Goal: Check status

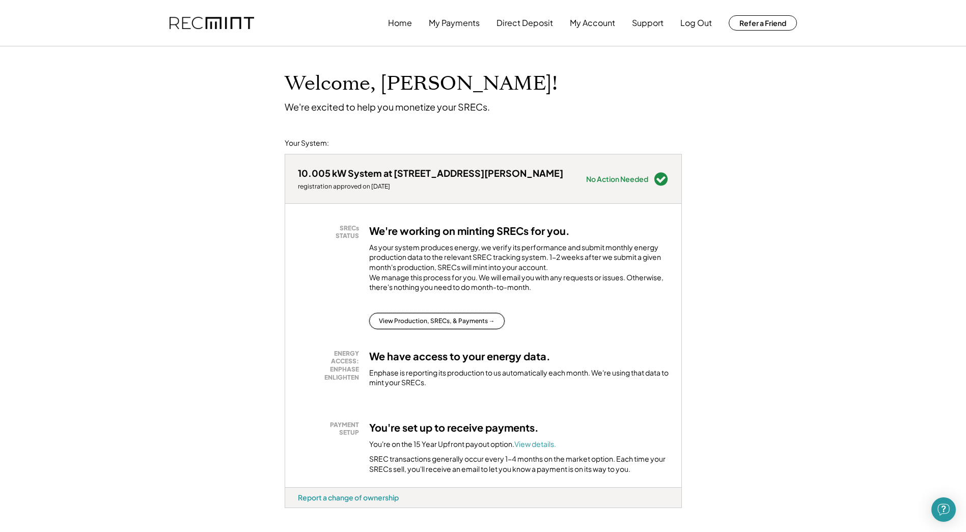
drag, startPoint x: 445, startPoint y: 332, endPoint x: 440, endPoint y: 342, distance: 12.1
click at [440, 342] on div "SRECs STATUS We're working on minting SRECs for you. As your system produces en…" at bounding box center [483, 345] width 396 height 283
click at [440, 329] on button "View Production, SRECs, & Payments →" at bounding box center [437, 321] width 136 height 16
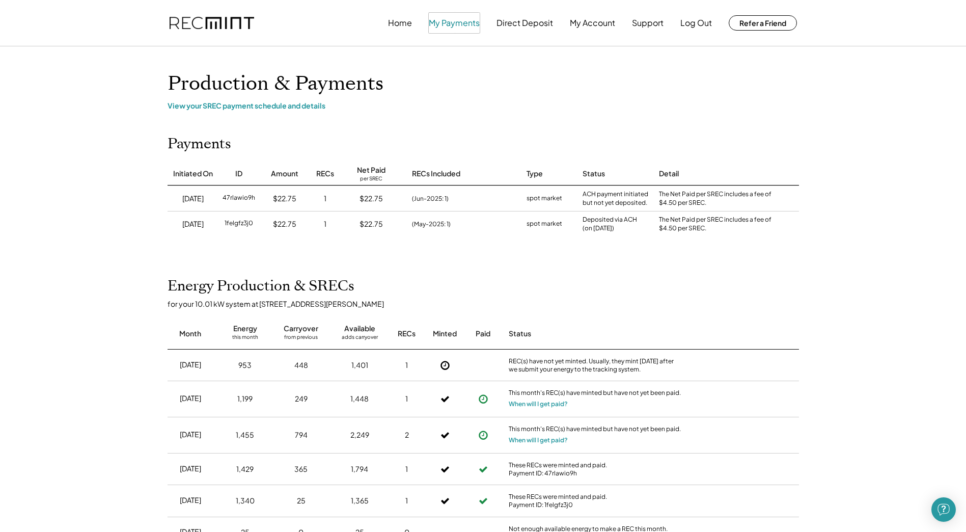
click at [441, 31] on button "My Payments" at bounding box center [454, 23] width 51 height 20
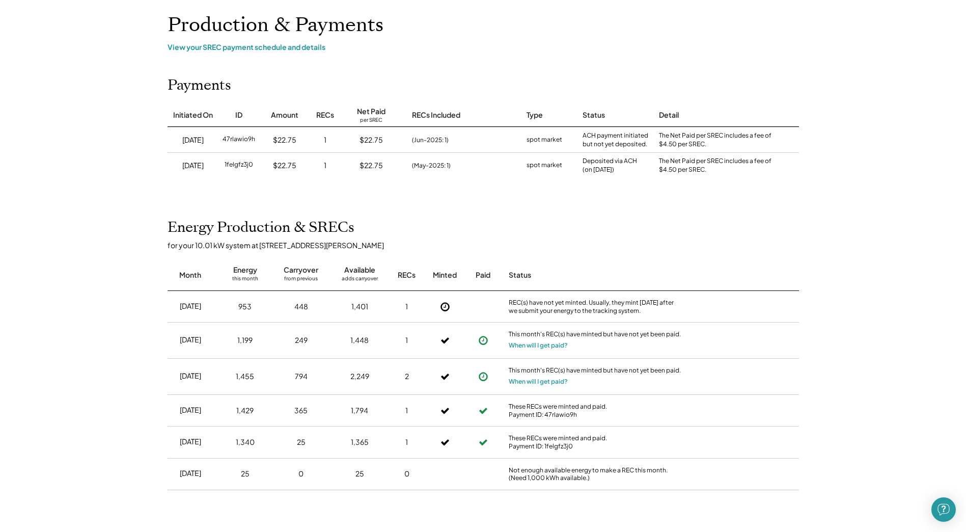
scroll to position [51, 0]
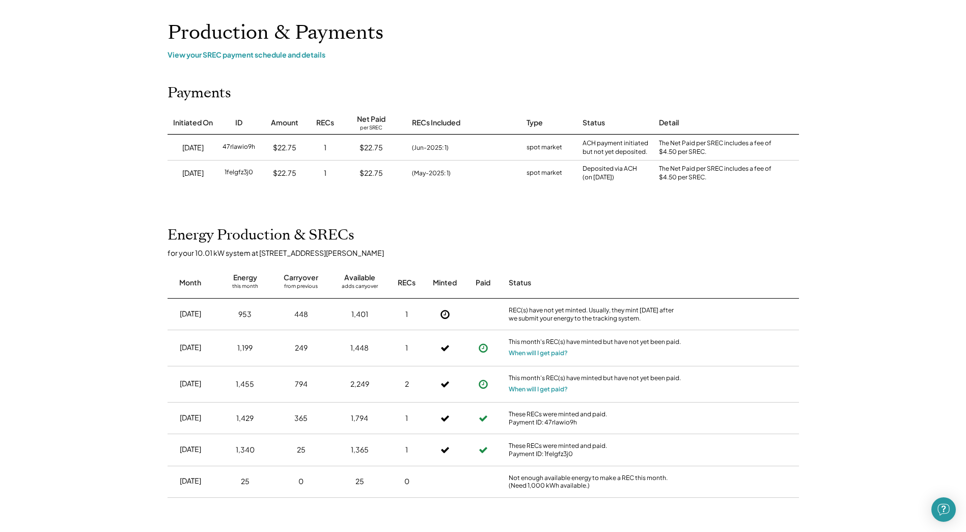
click at [279, 61] on div "Home My Payments Direct Deposit My Account Support Log Out Refer a Friend Produ…" at bounding box center [483, 340] width 966 height 783
click at [280, 52] on div "View your SREC payment schedule and details" at bounding box center [484, 54] width 632 height 9
